Goal: Transaction & Acquisition: Purchase product/service

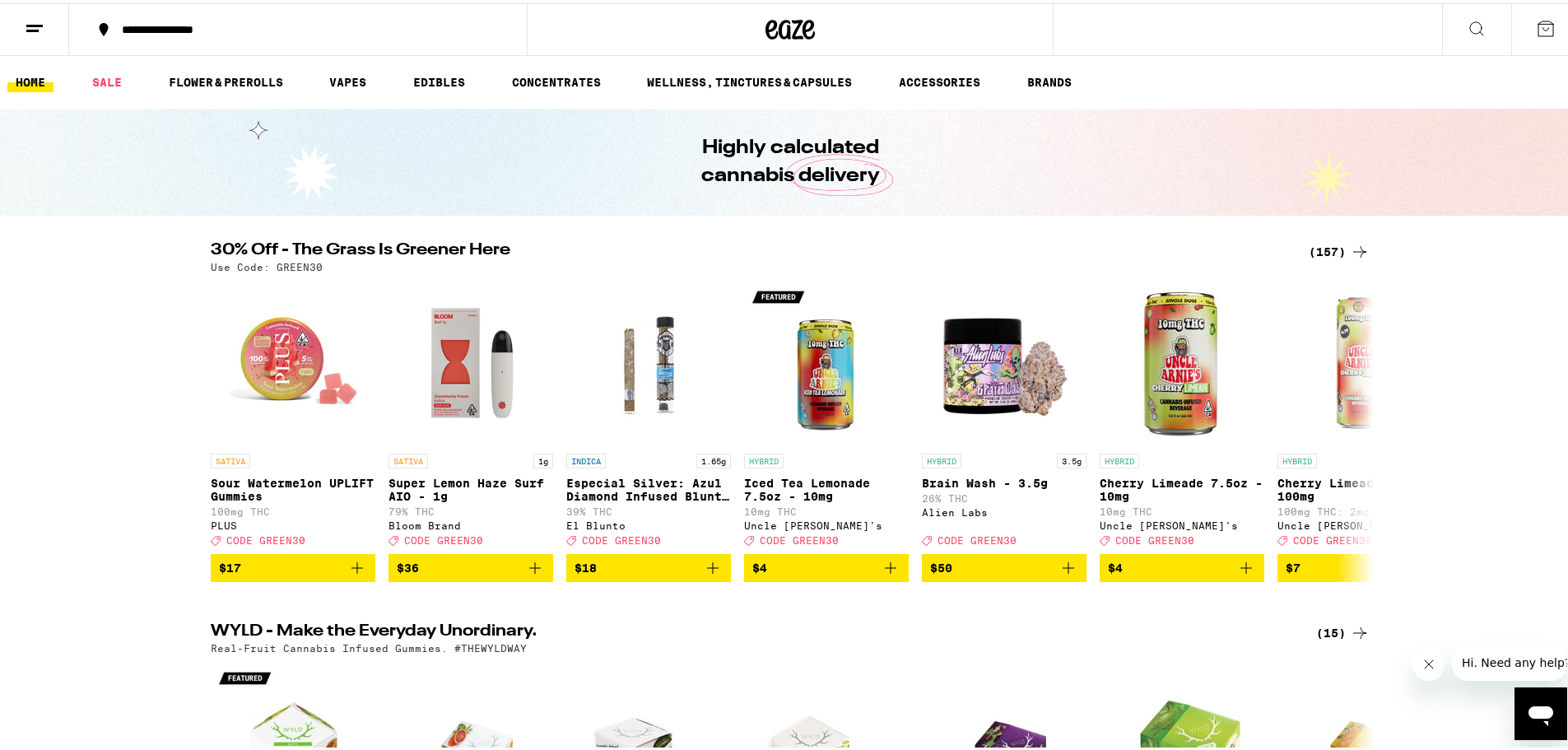
click at [1357, 245] on icon at bounding box center [1359, 248] width 20 height 20
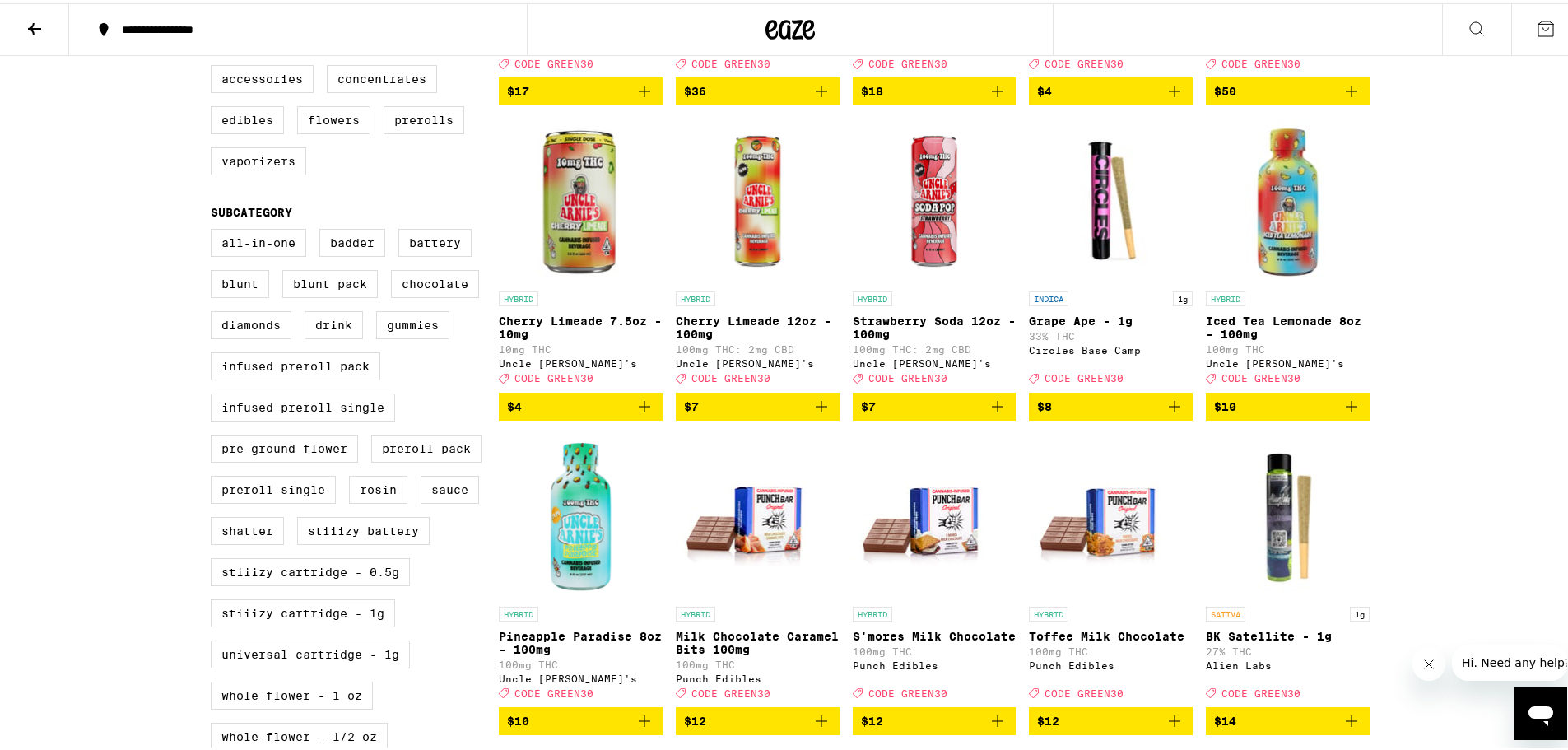
scroll to position [555, 0]
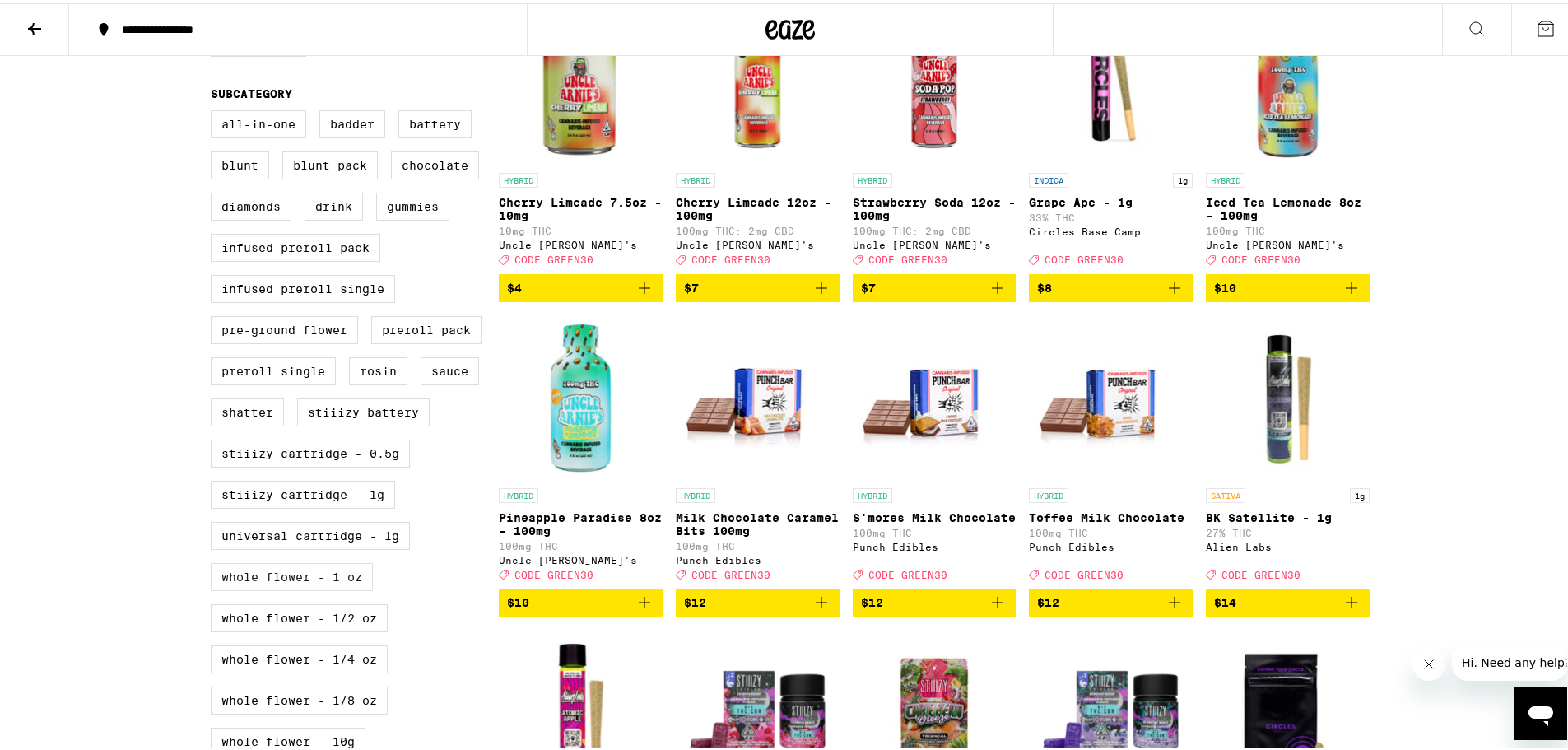
click at [290, 588] on label "Whole Flower - 1 oz" at bounding box center [292, 573] width 162 height 28
click at [215, 110] on input "Whole Flower - 1 oz" at bounding box center [214, 109] width 1 height 1
checkbox input "true"
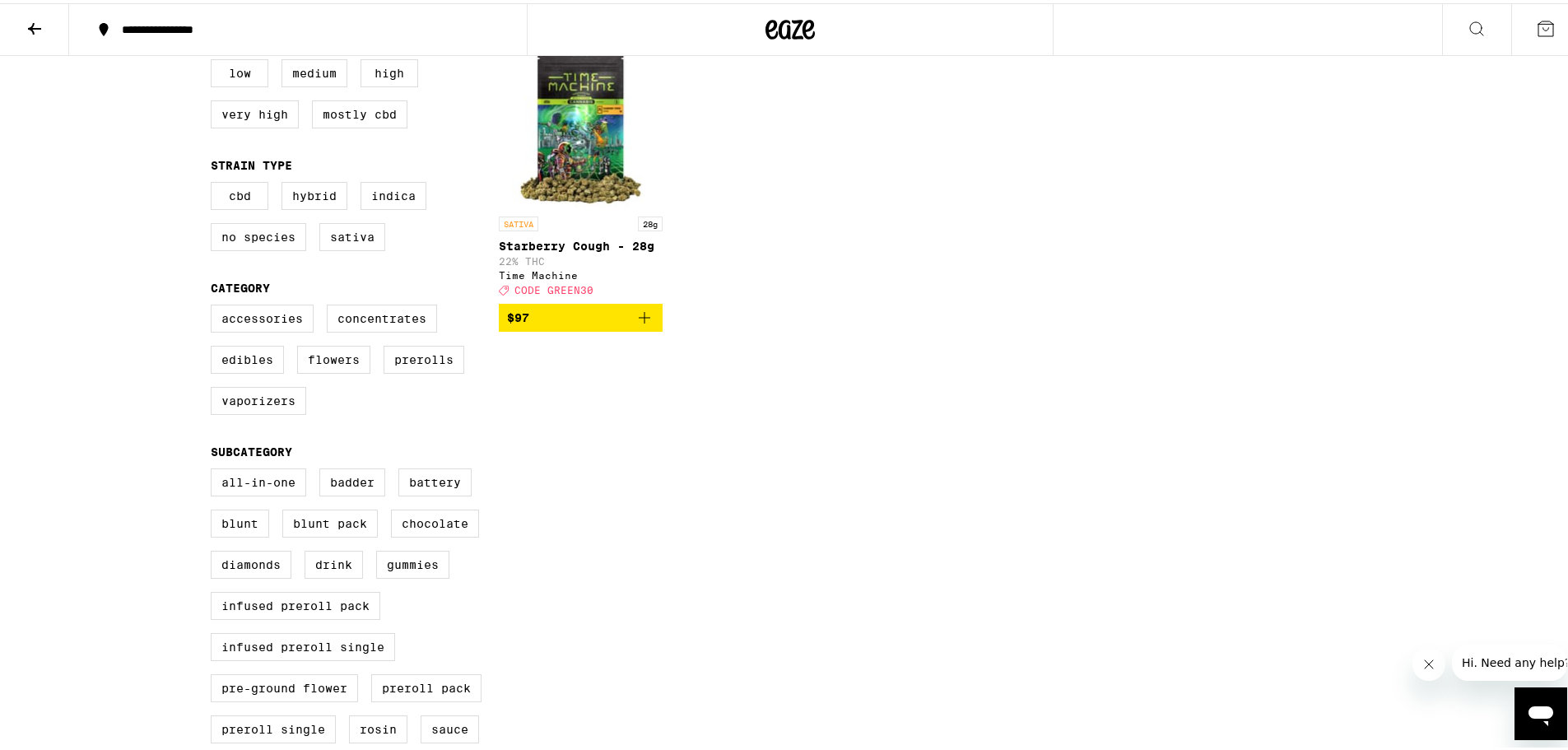
scroll to position [41, 0]
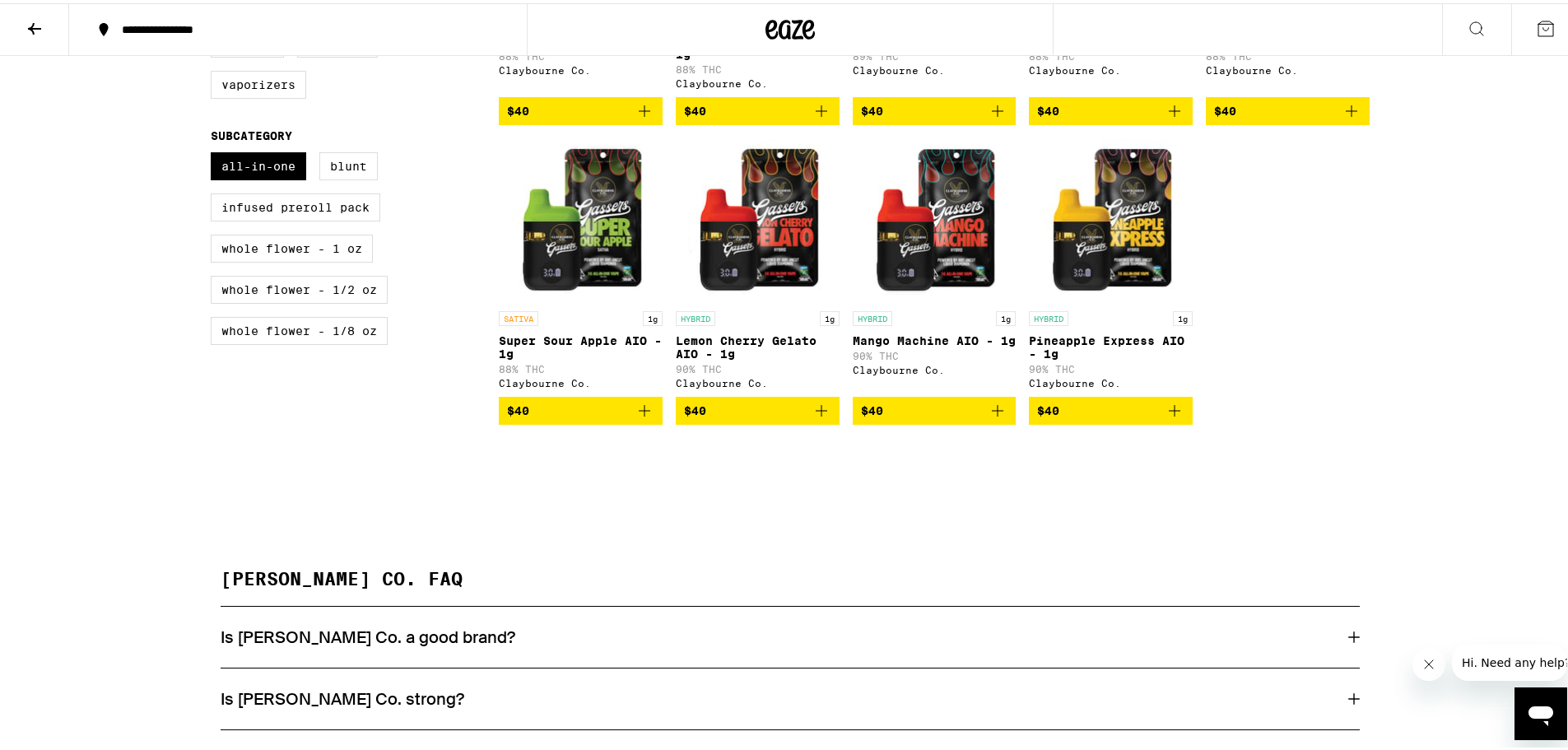
scroll to position [679, 0]
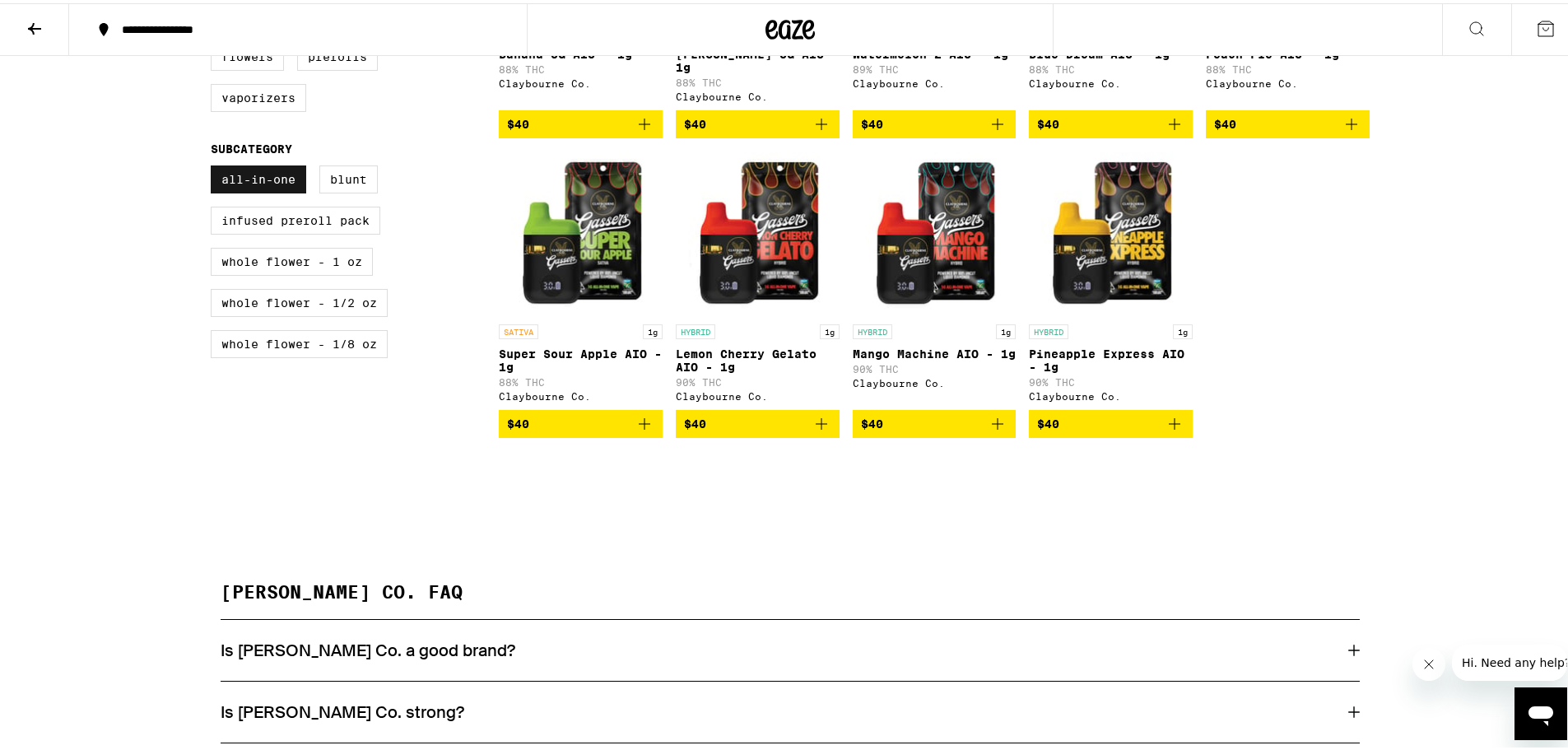
click at [266, 178] on label "All-In-One" at bounding box center [259, 176] width 96 height 28
click at [215, 166] on input "All-In-One" at bounding box center [214, 165] width 1 height 1
checkbox input "false"
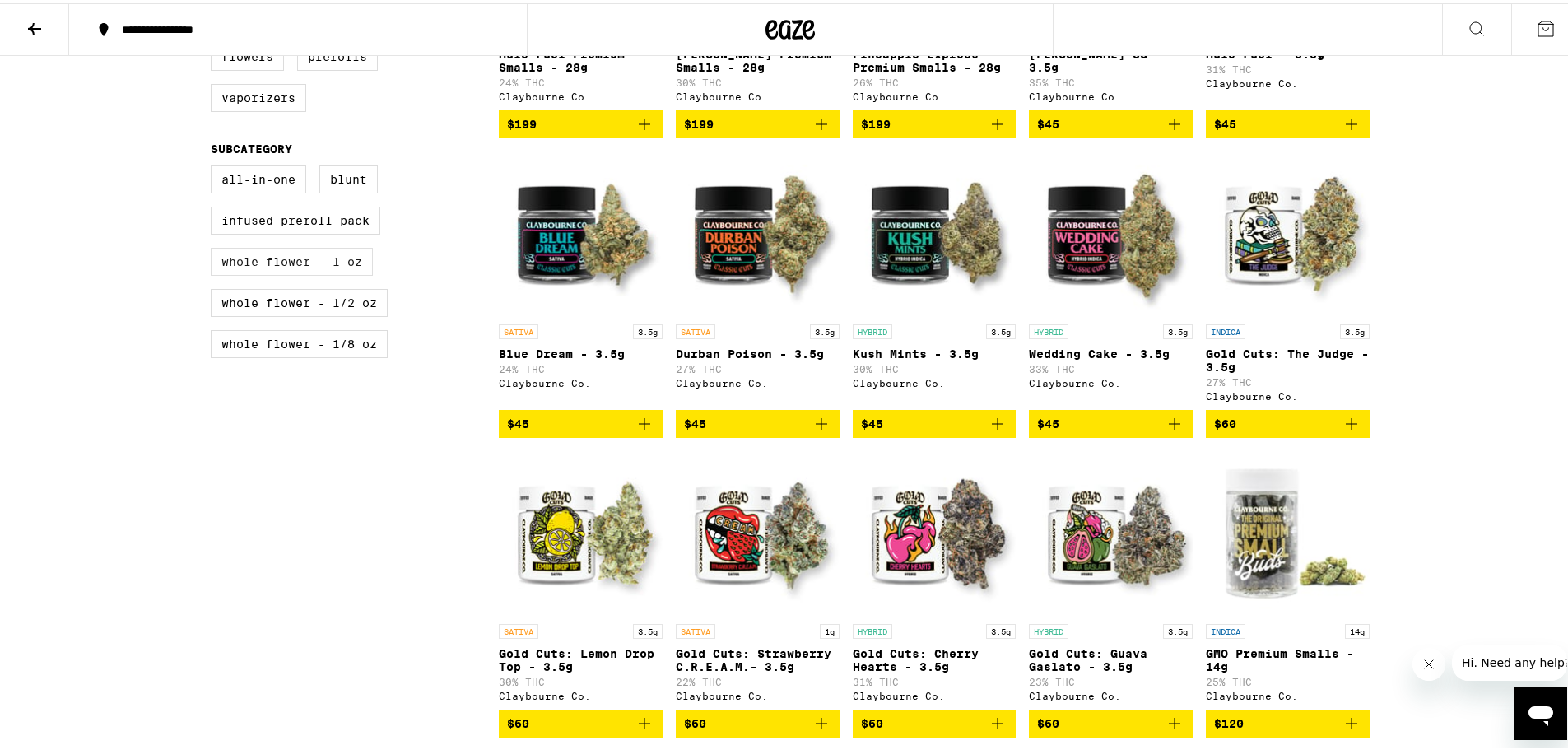
click at [278, 270] on label "Whole Flower - 1 oz" at bounding box center [292, 258] width 162 height 28
click at [215, 166] on input "Whole Flower - 1 oz" at bounding box center [214, 165] width 1 height 1
checkbox input "true"
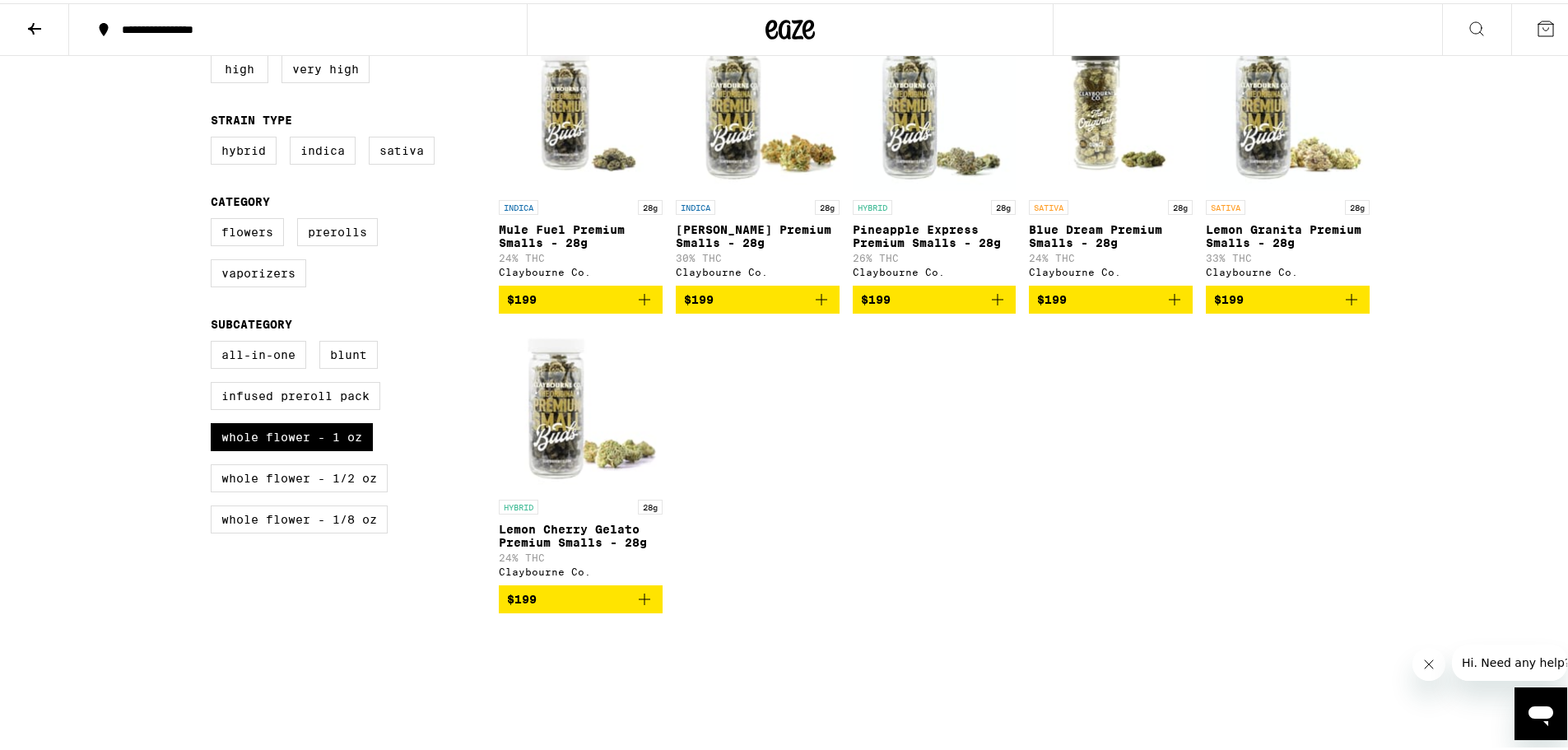
scroll to position [514, 0]
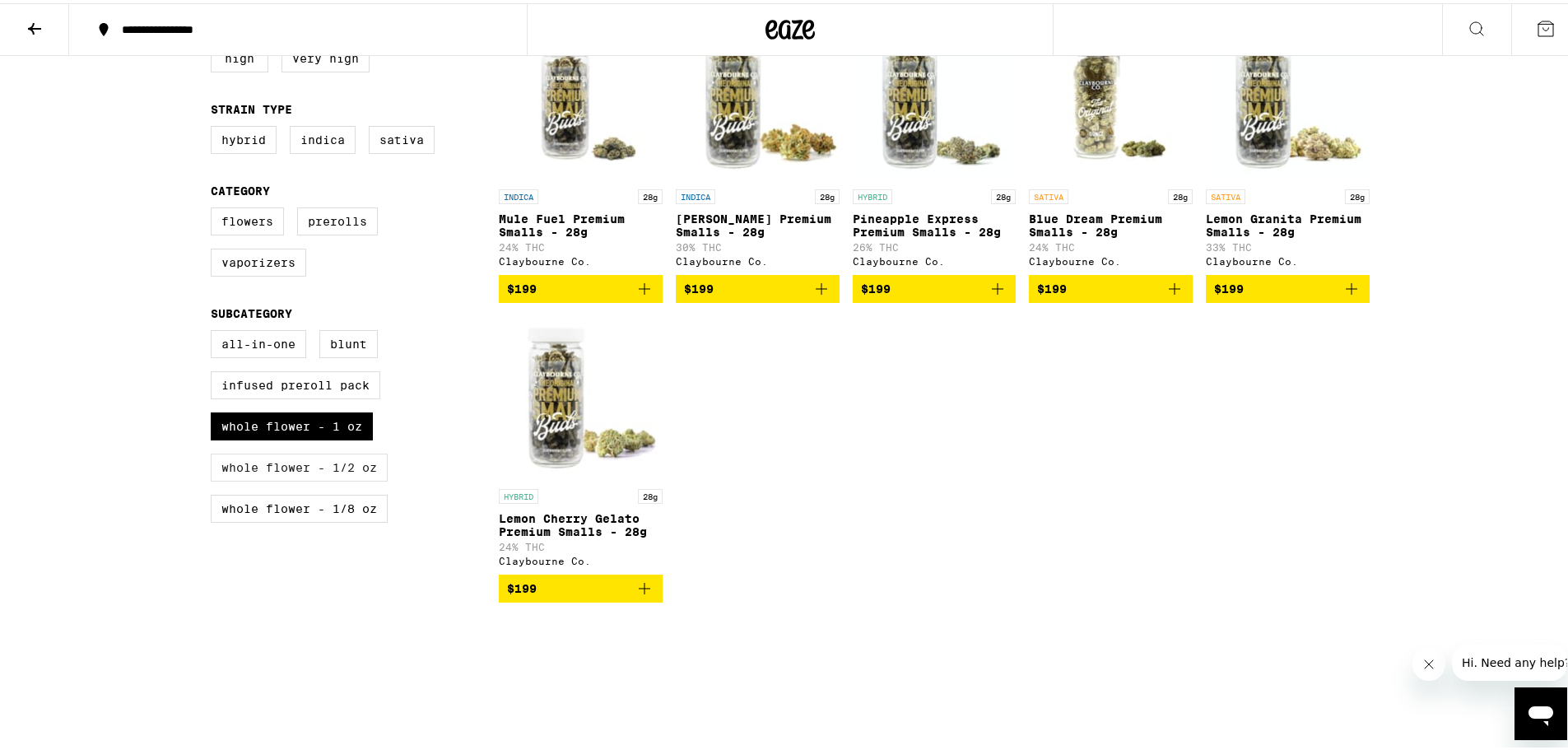
click at [356, 478] on label "Whole Flower - 1/2 oz" at bounding box center [299, 464] width 177 height 28
click at [215, 330] on input "Whole Flower - 1/2 oz" at bounding box center [214, 329] width 1 height 1
checkbox input "true"
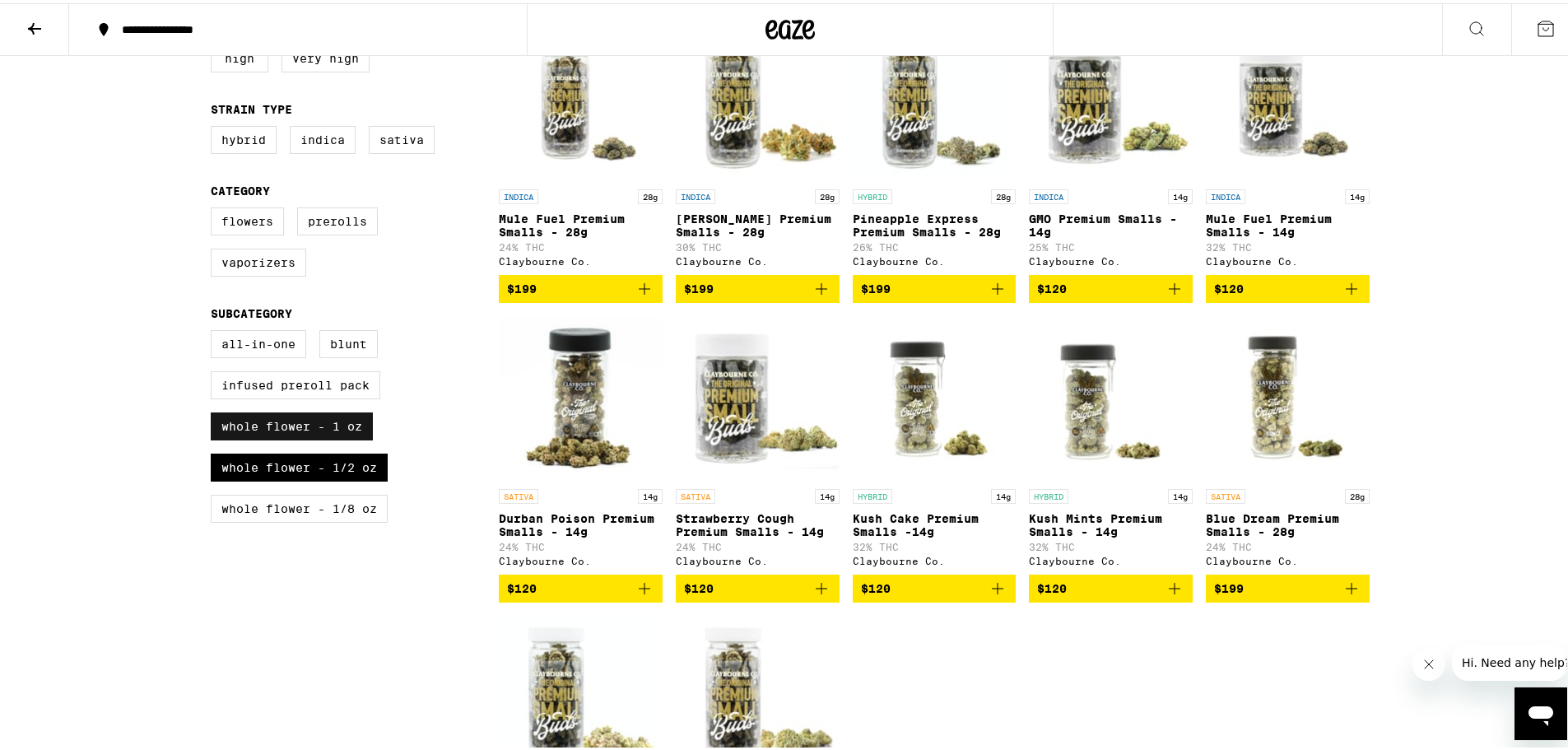
click at [351, 437] on label "Whole Flower - 1 oz" at bounding box center [292, 423] width 162 height 28
click at [215, 330] on input "Whole Flower - 1 oz" at bounding box center [214, 329] width 1 height 1
checkbox input "false"
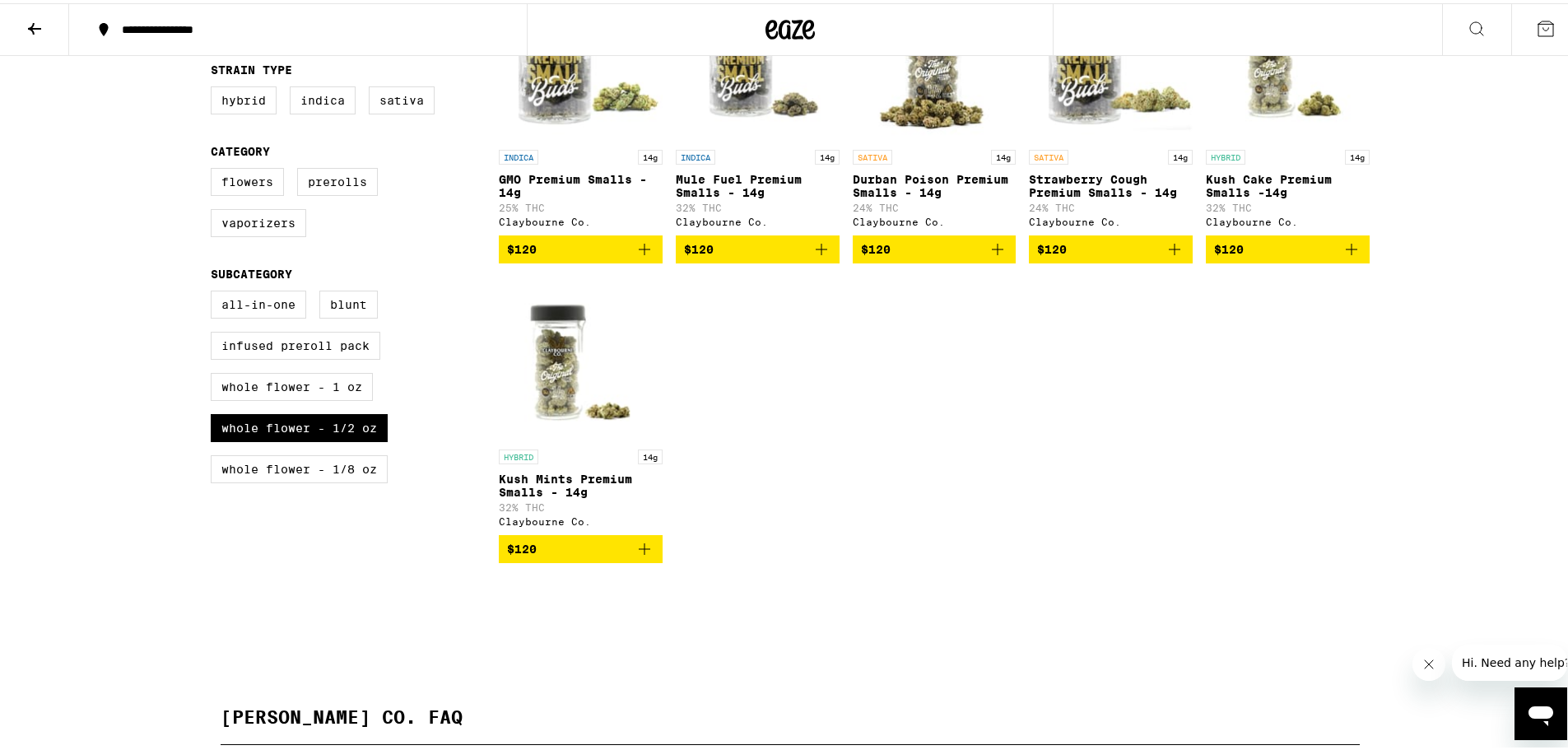
scroll to position [555, 0]
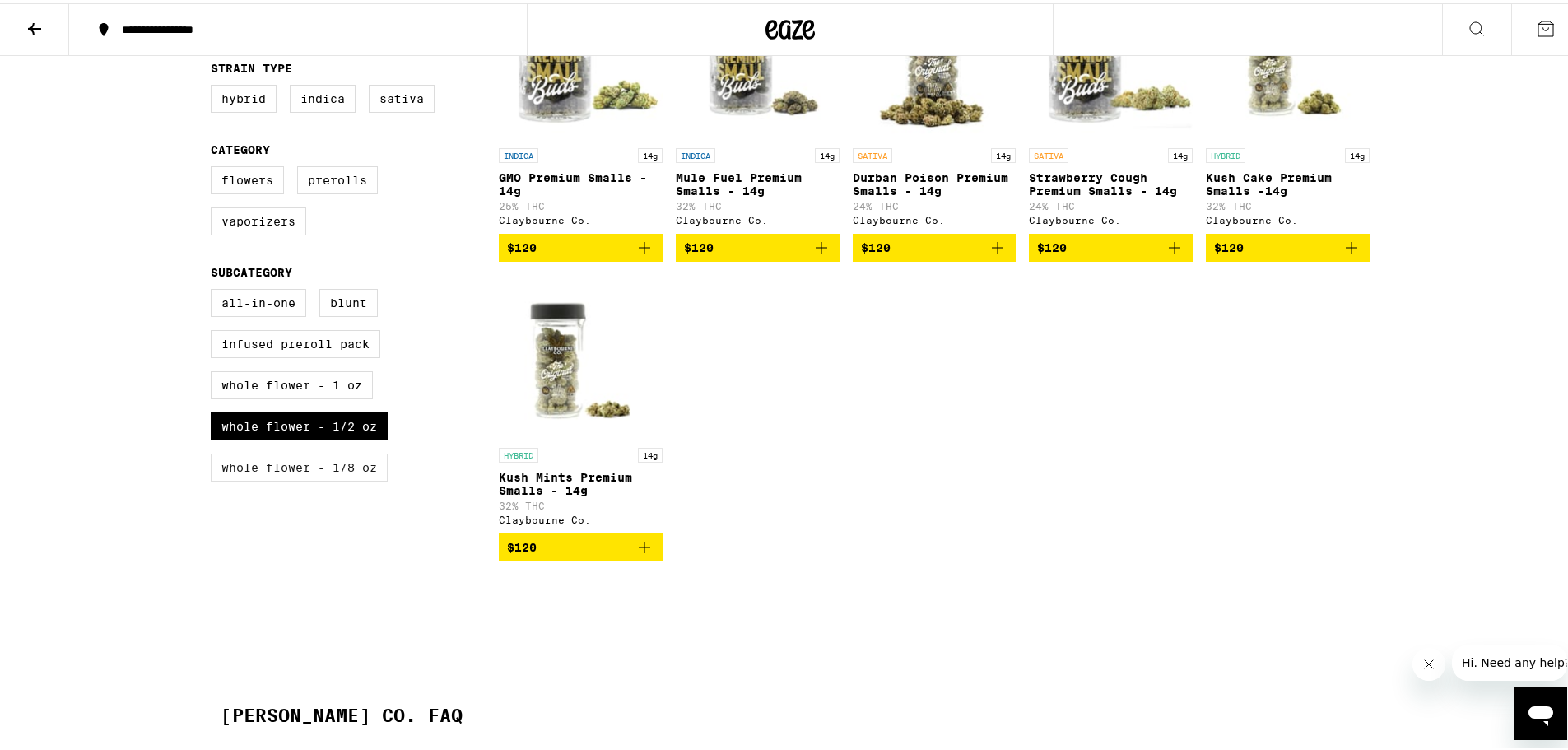
click at [336, 478] on label "Whole Flower - 1/8 oz" at bounding box center [299, 464] width 177 height 28
click at [215, 289] on input "Whole Flower - 1/8 oz" at bounding box center [214, 288] width 1 height 1
checkbox input "true"
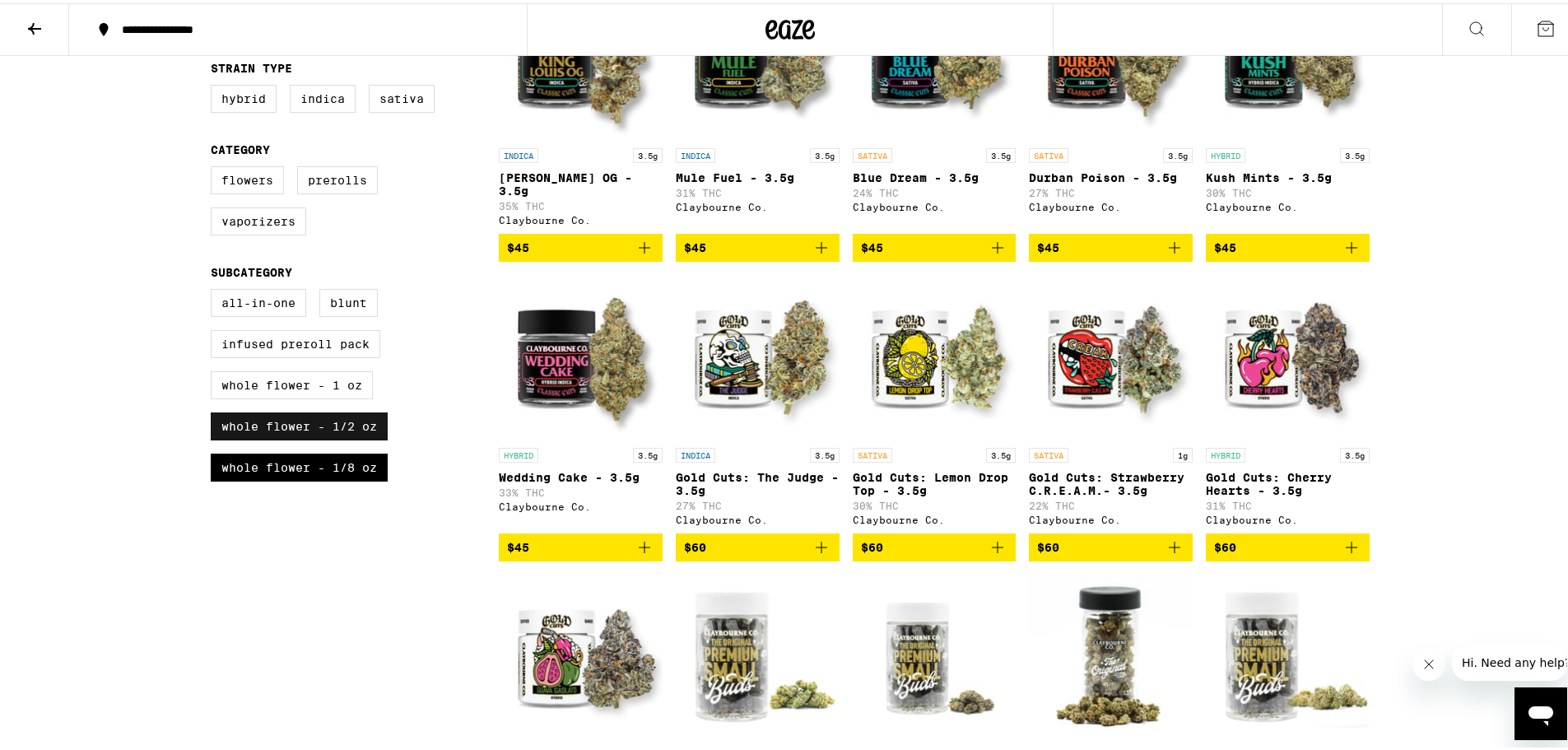
click at [345, 437] on label "Whole Flower - 1/2 oz" at bounding box center [299, 423] width 177 height 28
click at [215, 289] on input "Whole Flower - 1/2 oz" at bounding box center [214, 288] width 1 height 1
checkbox input "false"
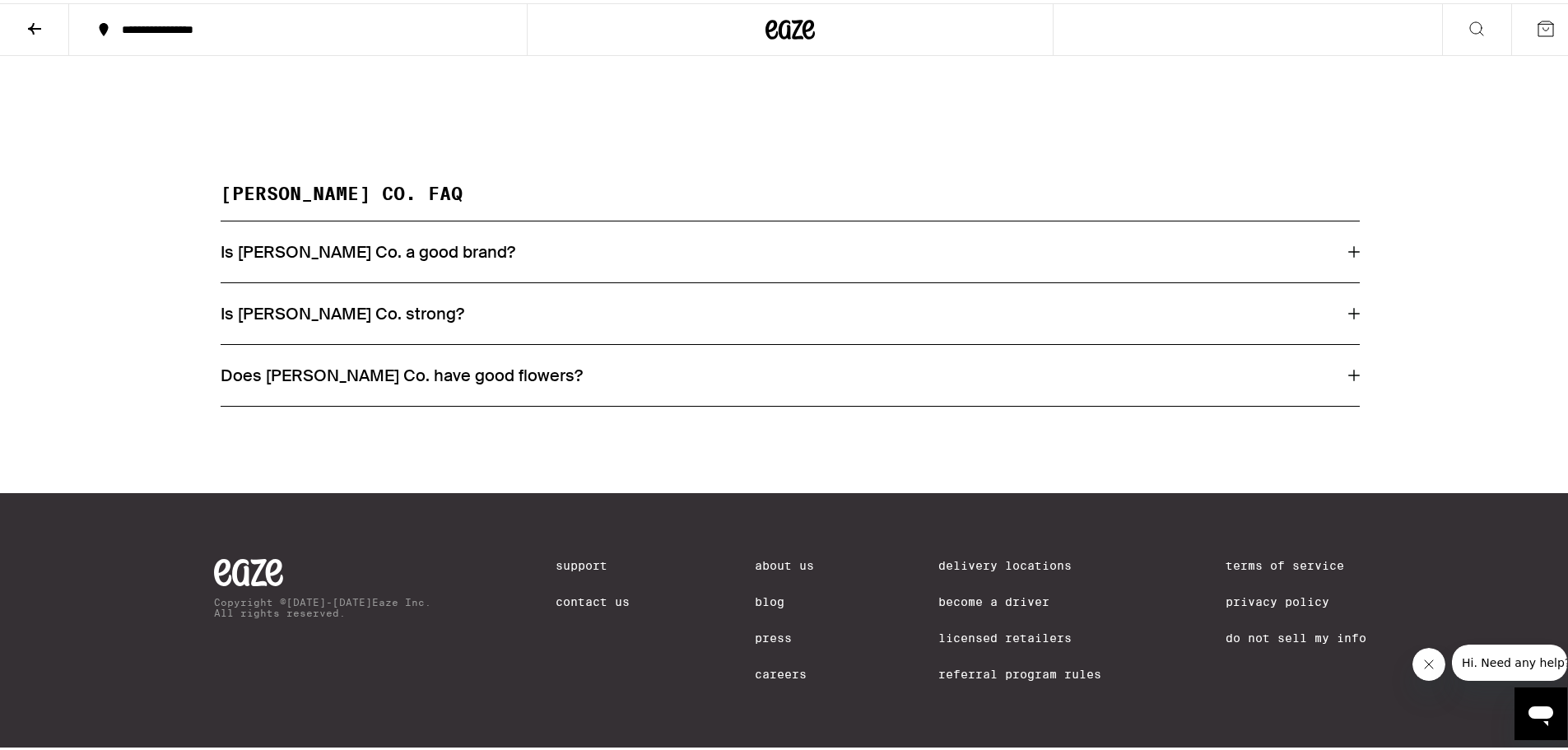
scroll to position [1396, 0]
